Goal: Navigation & Orientation: Find specific page/section

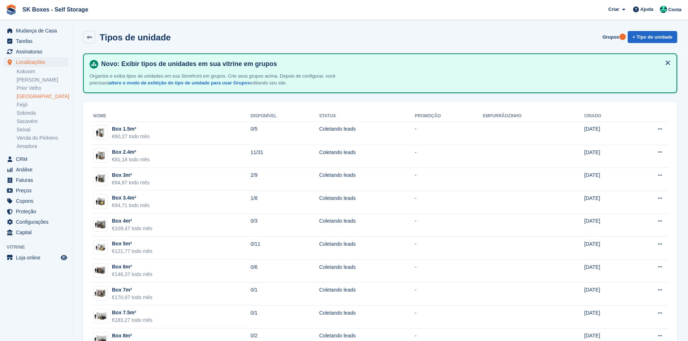
click at [40, 97] on link "[GEOGRAPHIC_DATA]" at bounding box center [43, 96] width 52 height 7
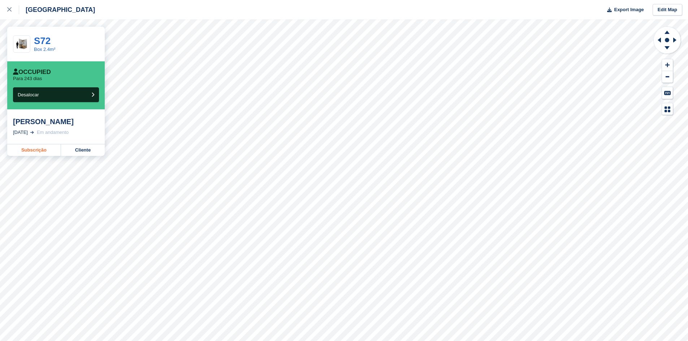
click at [35, 155] on link "Subscrição" at bounding box center [34, 150] width 54 height 12
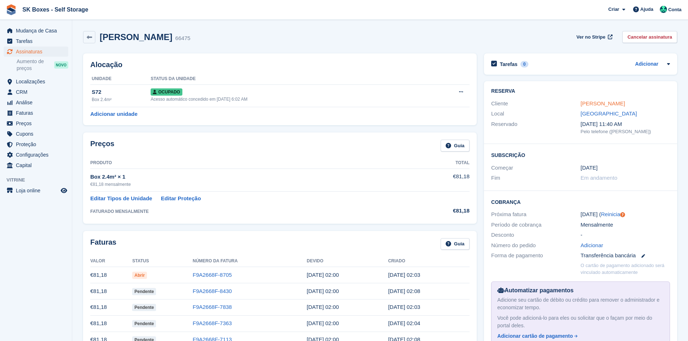
click at [598, 104] on link "José Costa" at bounding box center [603, 103] width 44 height 6
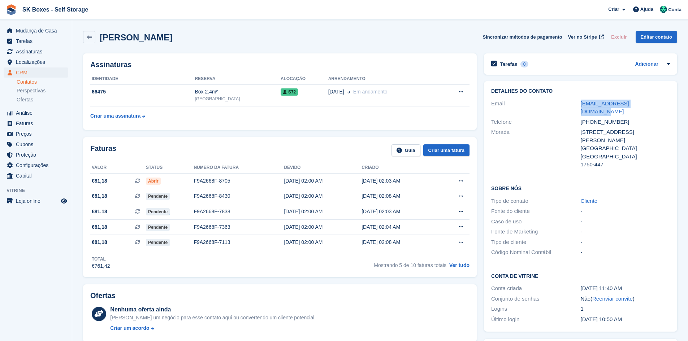
drag, startPoint x: 563, startPoint y: 104, endPoint x: 664, endPoint y: 104, distance: 101.1
click at [664, 104] on div "Email joseantonio.costa@ren.pt" at bounding box center [580, 108] width 179 height 18
copy div "joseantonio.costa@ren.pt"
click at [41, 66] on span "Localizações" at bounding box center [37, 62] width 43 height 10
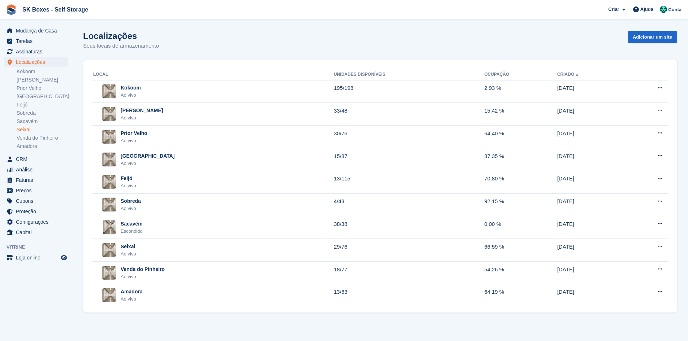
click at [28, 127] on link "Seixal" at bounding box center [43, 129] width 52 height 7
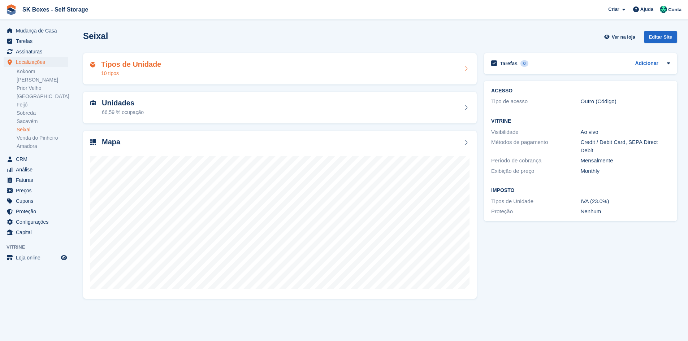
click at [130, 70] on div "10 tipos" at bounding box center [131, 74] width 60 height 8
